Goal: Check status: Check status

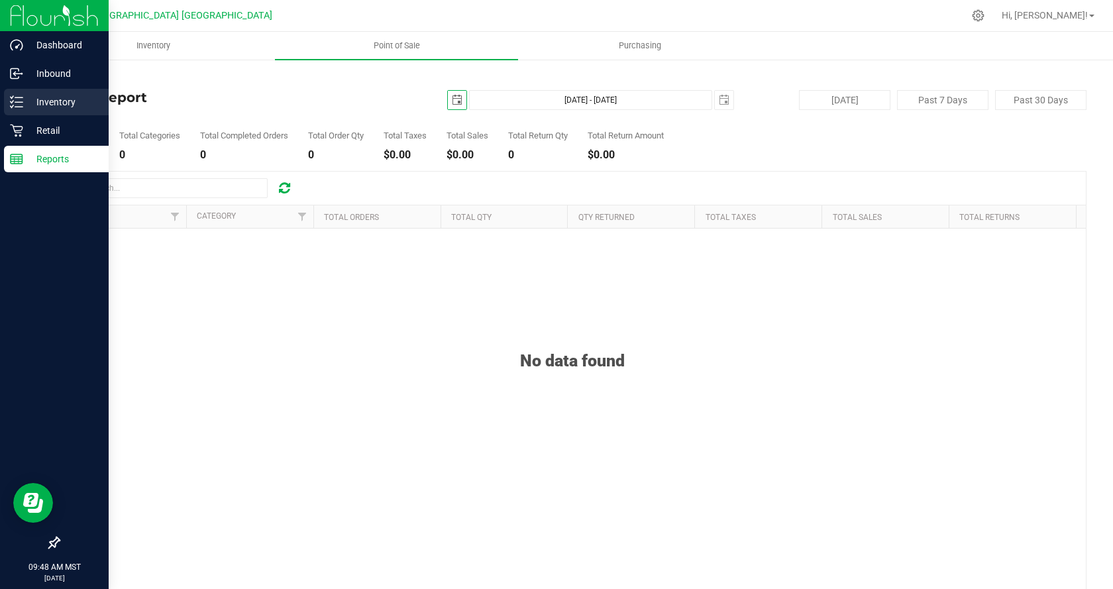
click at [70, 103] on p "Inventory" at bounding box center [63, 102] width 80 height 16
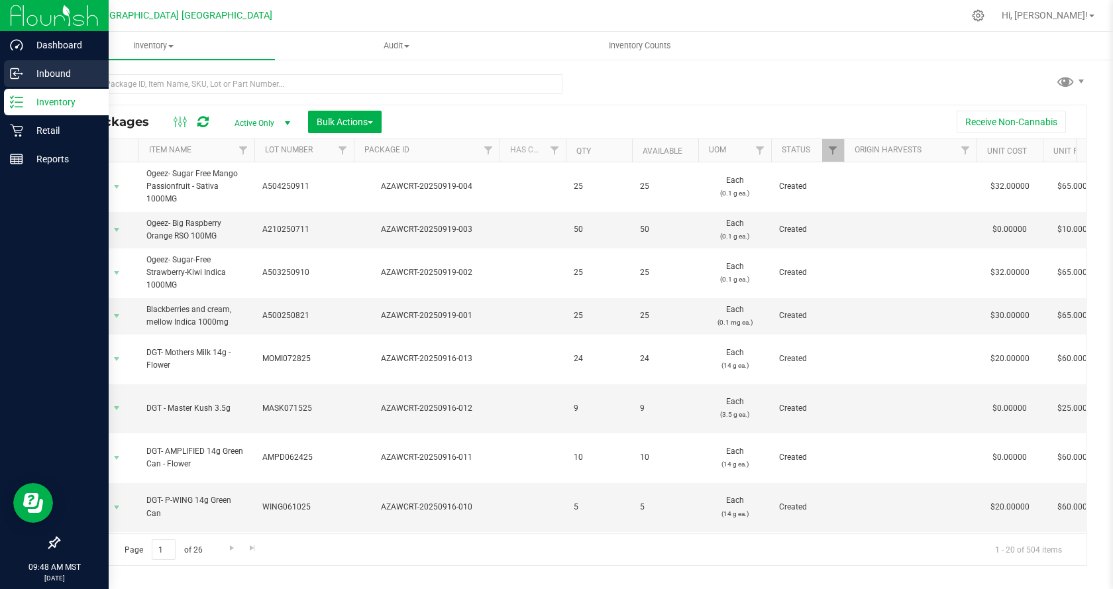
click at [58, 68] on p "Inbound" at bounding box center [63, 74] width 80 height 16
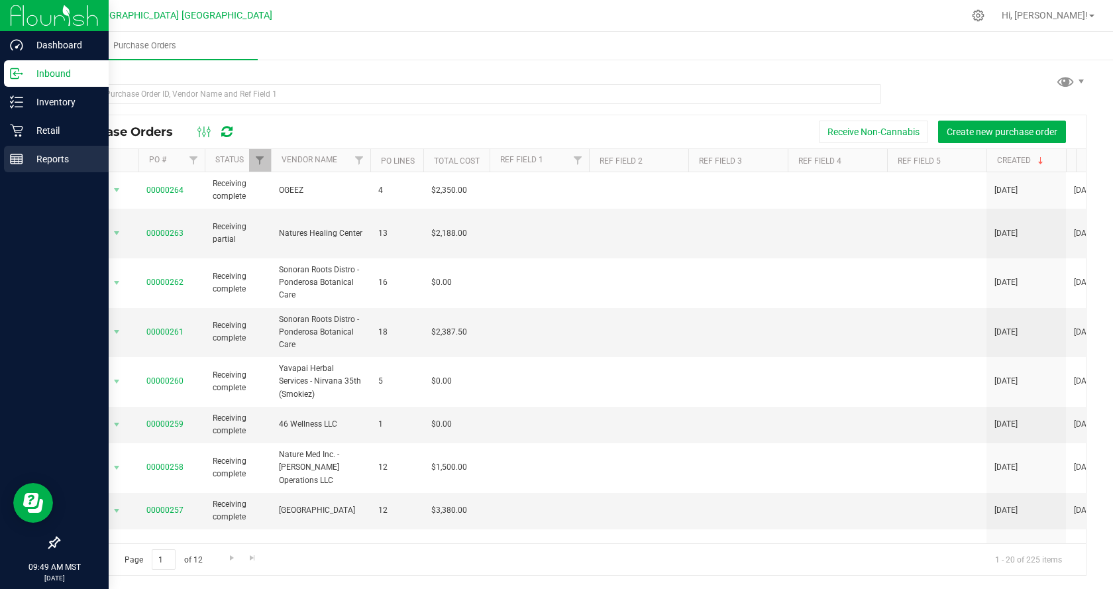
click at [37, 153] on p "Reports" at bounding box center [63, 159] width 80 height 16
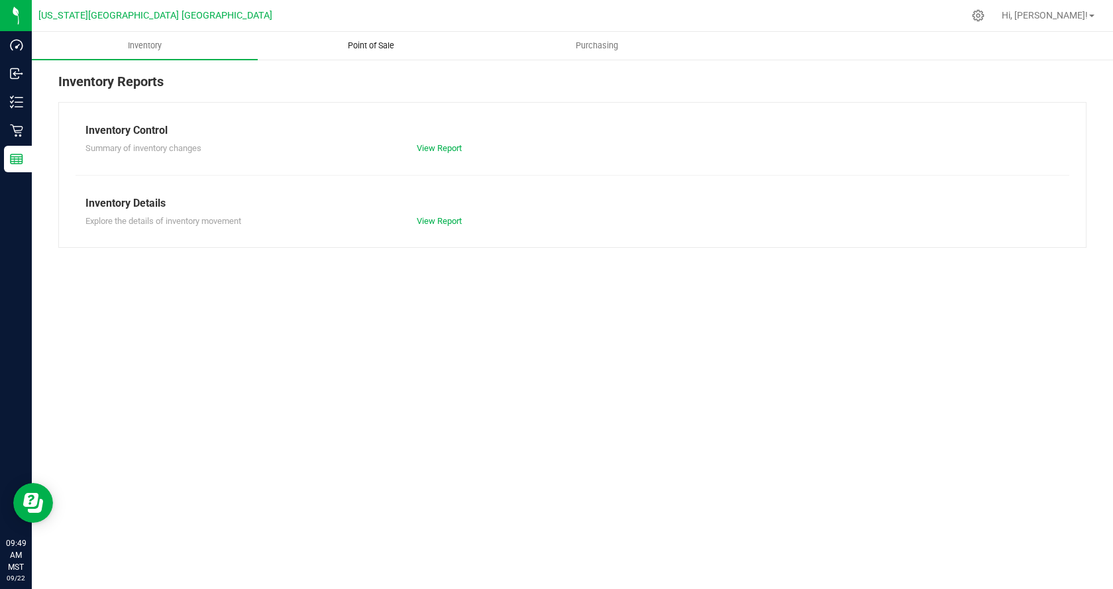
click at [380, 52] on uib-tab-heading "Point of Sale" at bounding box center [370, 45] width 225 height 27
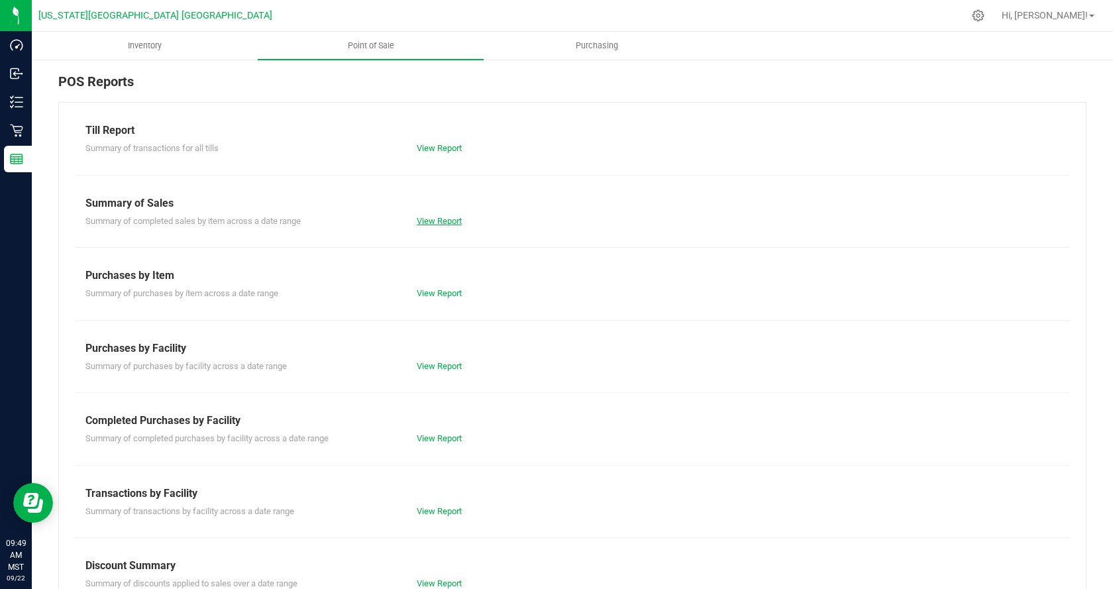
click at [437, 223] on link "View Report" at bounding box center [439, 221] width 45 height 10
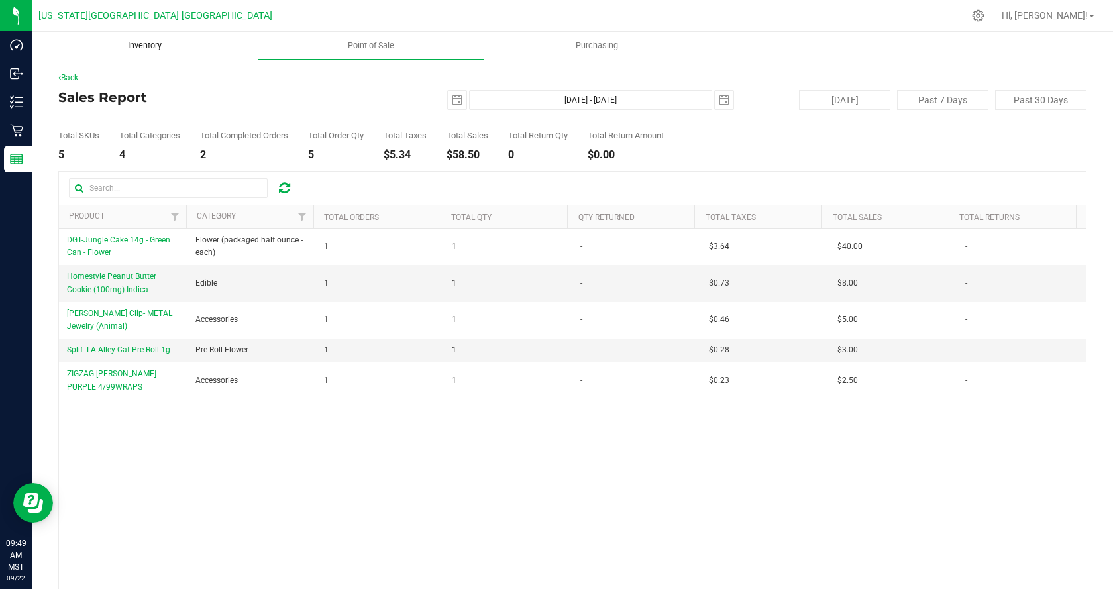
click at [131, 44] on span "Inventory" at bounding box center [145, 46] width 70 height 12
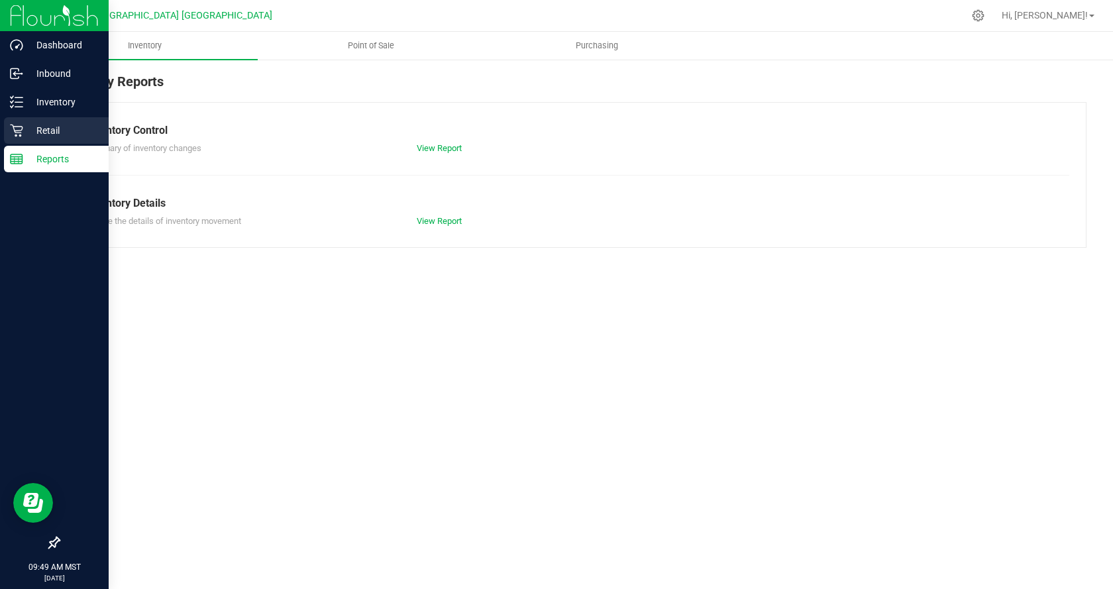
click at [28, 128] on p "Retail" at bounding box center [63, 131] width 80 height 16
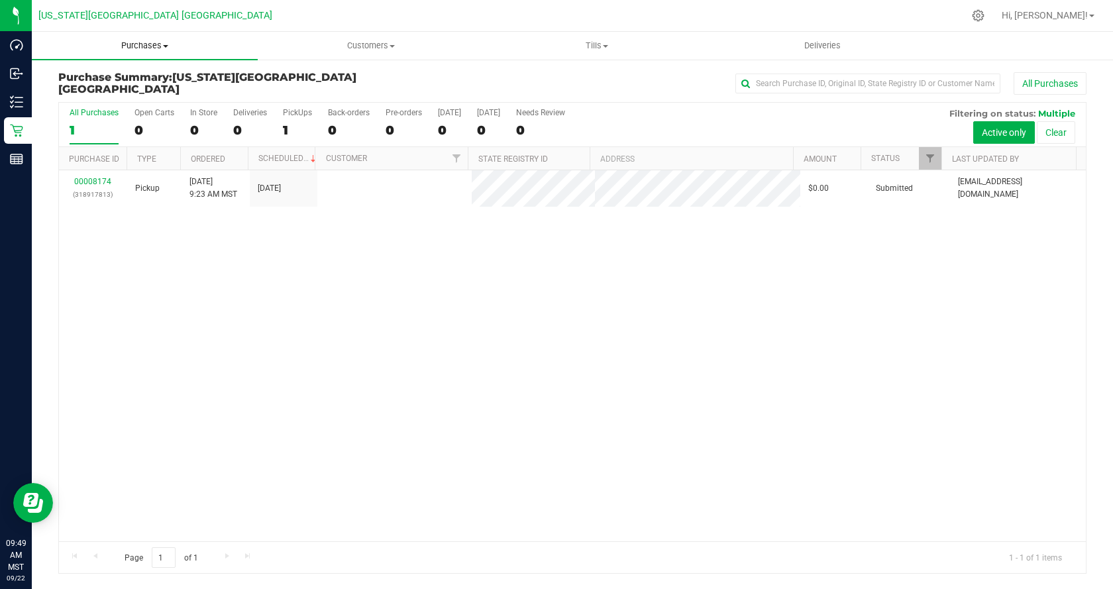
click at [163, 46] on span at bounding box center [165, 46] width 5 height 3
click at [119, 109] on span "All purchases" at bounding box center [79, 111] width 94 height 11
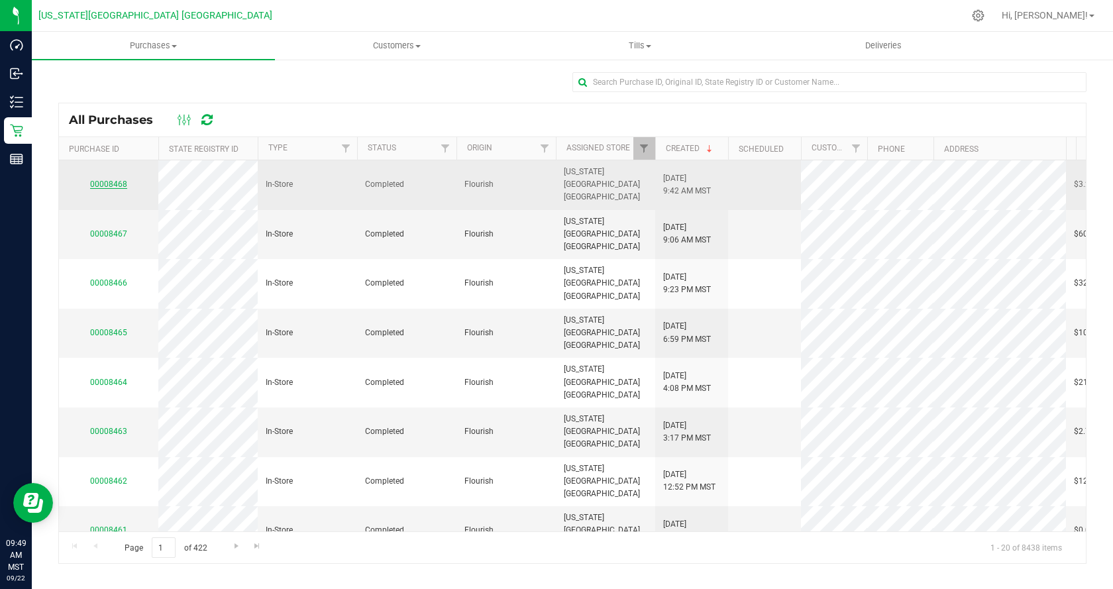
click at [105, 180] on link "00008468" at bounding box center [108, 184] width 37 height 9
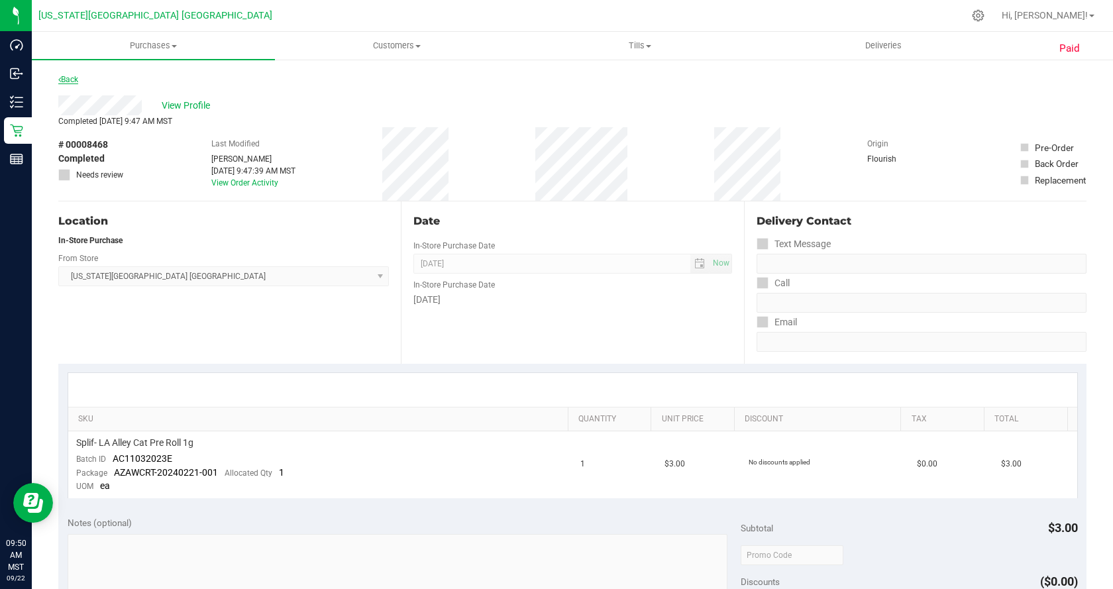
click at [69, 80] on link "Back" at bounding box center [68, 79] width 20 height 9
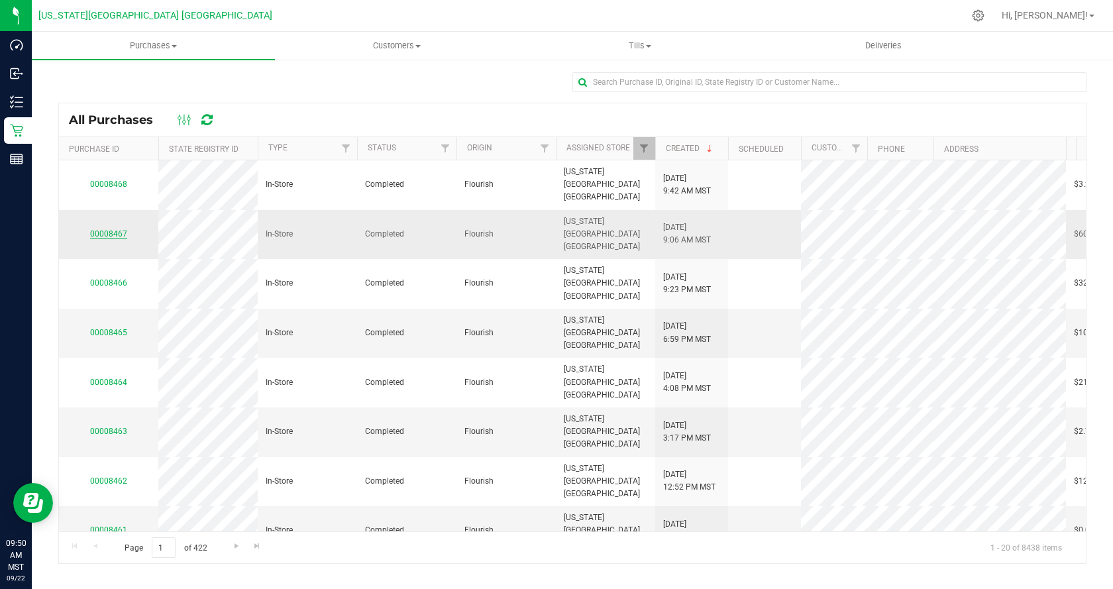
click at [110, 229] on link "00008467" at bounding box center [108, 233] width 37 height 9
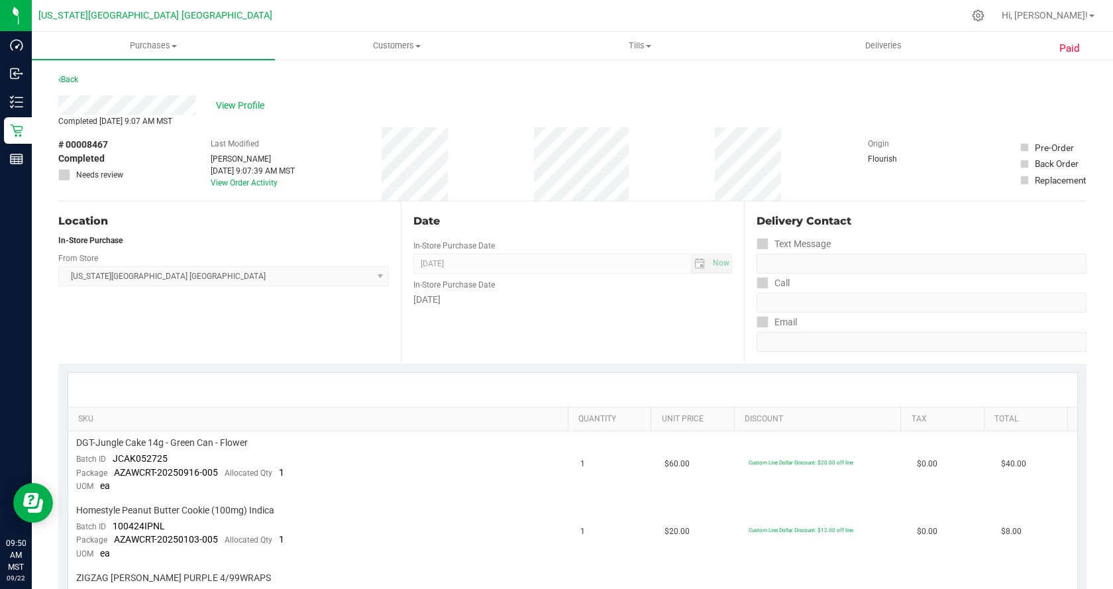
drag, startPoint x: 538, startPoint y: 167, endPoint x: 510, endPoint y: 165, distance: 27.2
click at [510, 165] on div "# 00008467 Completed Needs review Last Modified [PERSON_NAME] [DATE] 9:07:39 AM…" at bounding box center [572, 164] width 1029 height 74
